Goal: Task Accomplishment & Management: Manage account settings

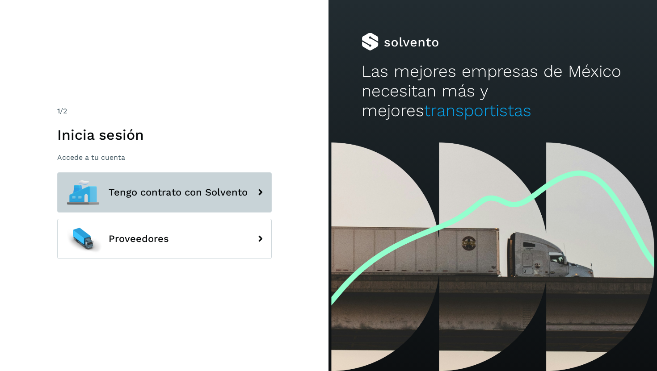
click at [157, 193] on span "Tengo contrato con Solvento" at bounding box center [178, 192] width 139 height 11
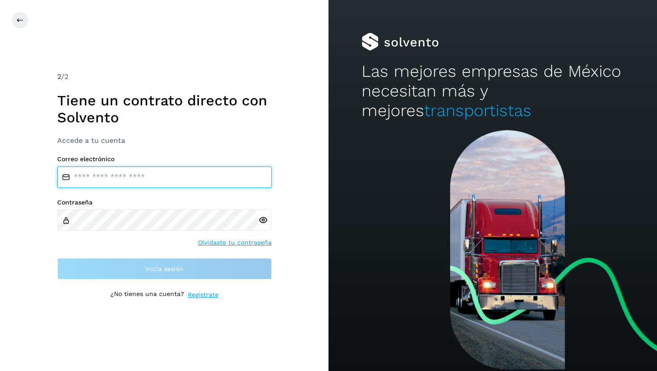
click at [143, 177] on input "email" at bounding box center [164, 177] width 214 height 21
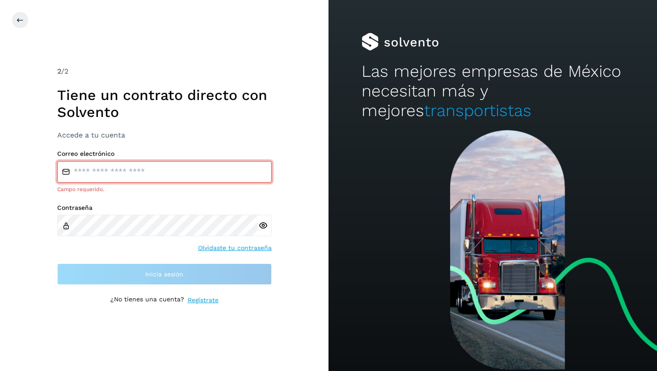
type input "**********"
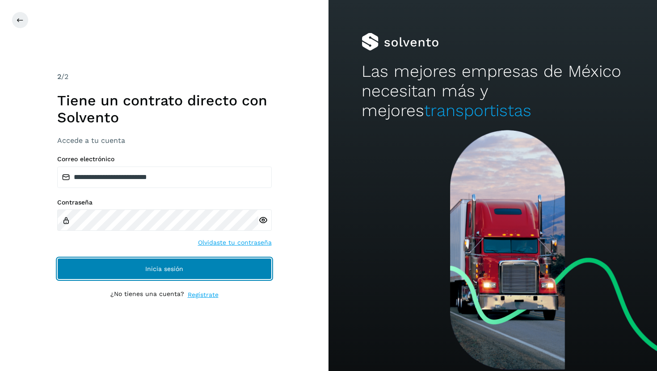
click at [215, 268] on button "Inicia sesión" at bounding box center [164, 268] width 214 height 21
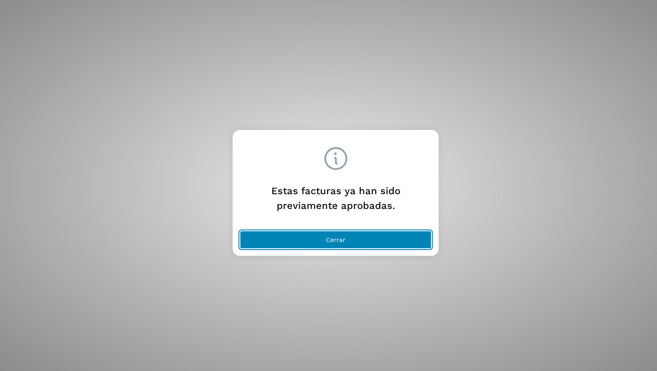
click at [358, 236] on button "Cerrar" at bounding box center [336, 240] width 192 height 18
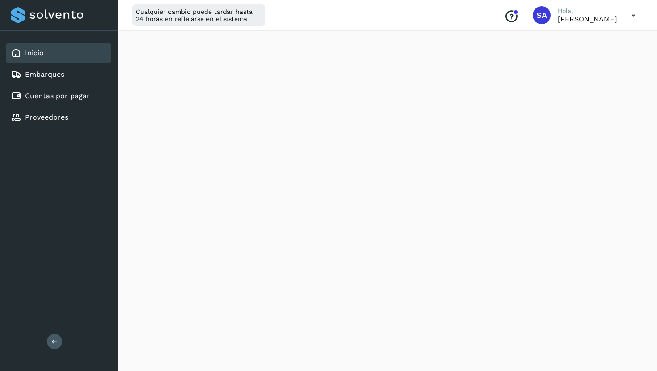
scroll to position [472, 0]
click at [71, 52] on div "Inicio" at bounding box center [58, 53] width 105 height 20
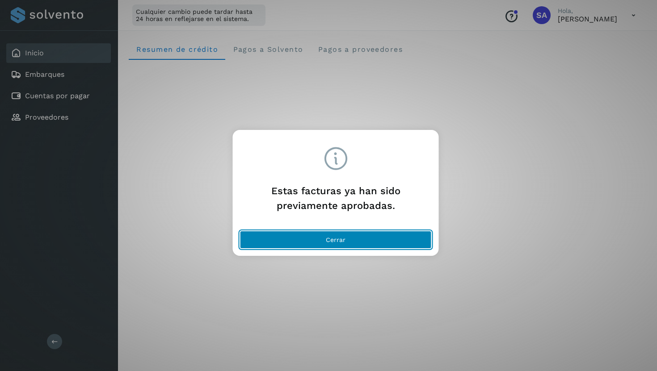
click at [351, 243] on button "Cerrar" at bounding box center [336, 240] width 192 height 18
